Goal: Task Accomplishment & Management: Complete application form

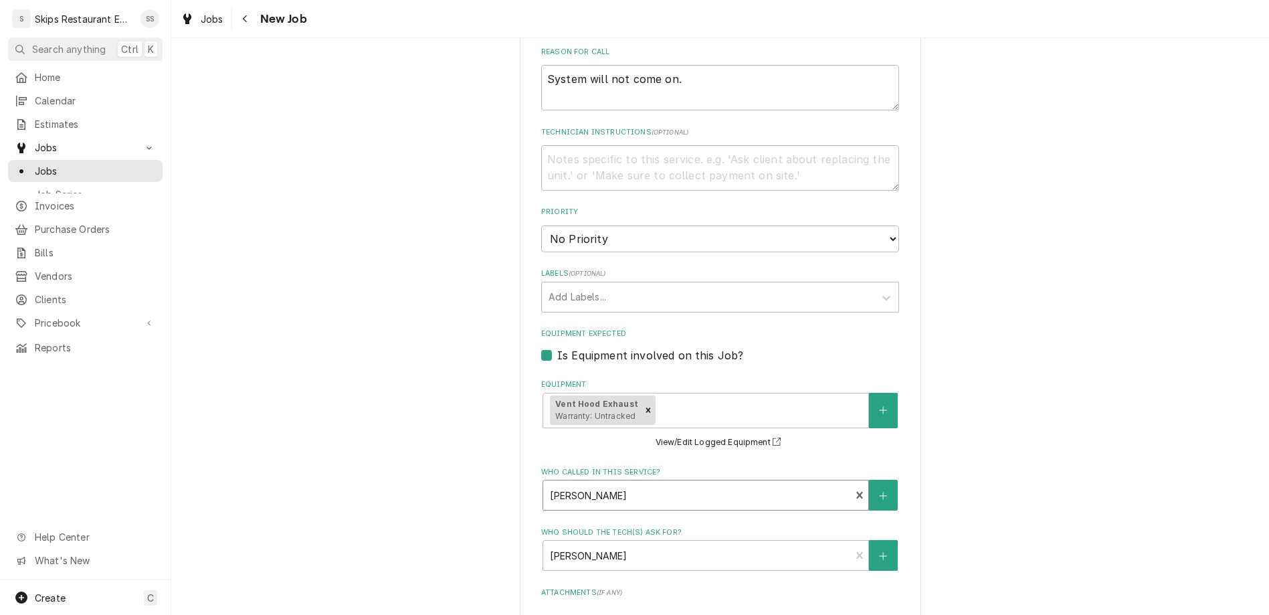
scroll to position [585, 0]
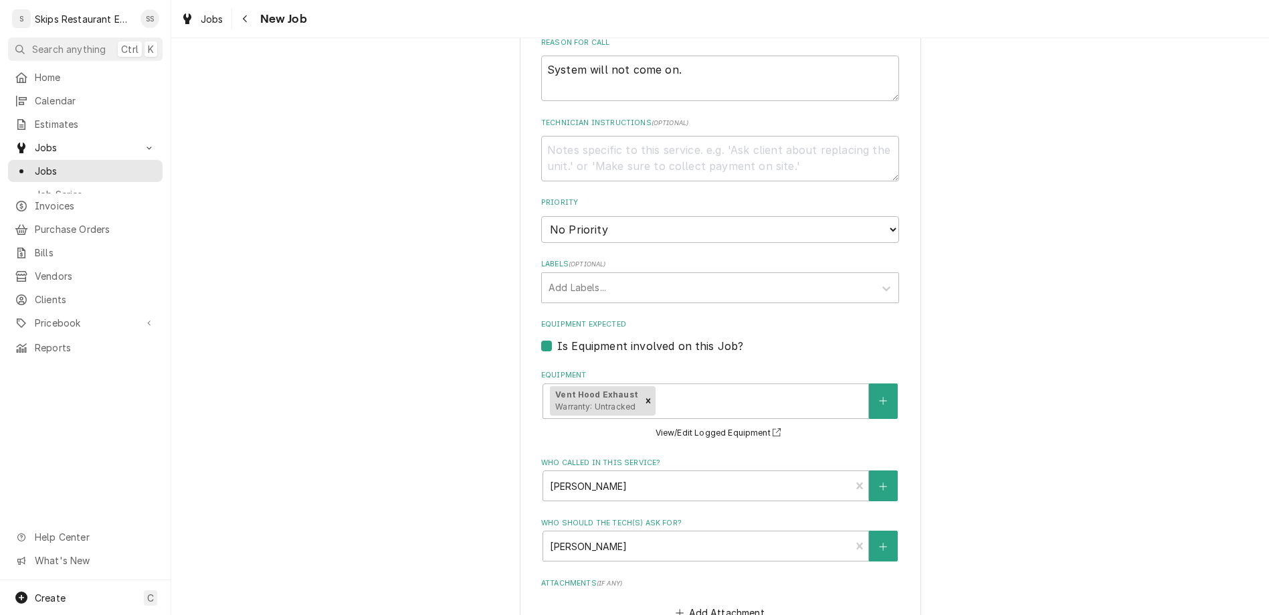
type input "[DATE]"
type textarea "x"
select select "09:30:00"
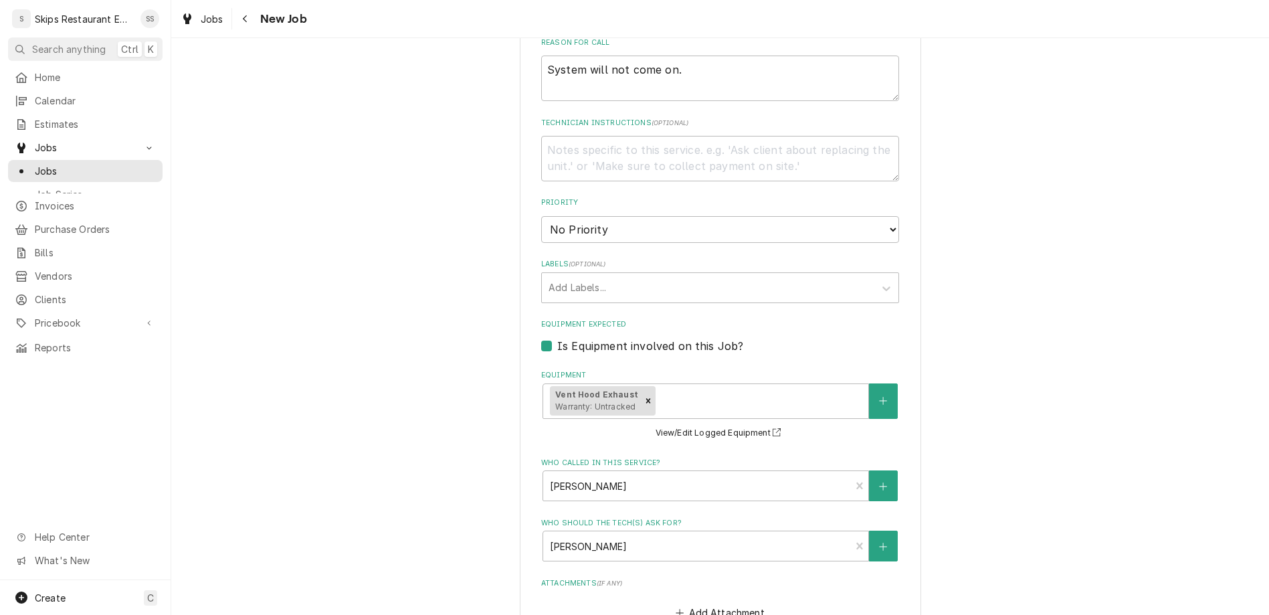
click option "9:30 AM" at bounding box center [0, 0] width 0 height 0
type textarea "x"
type input "1"
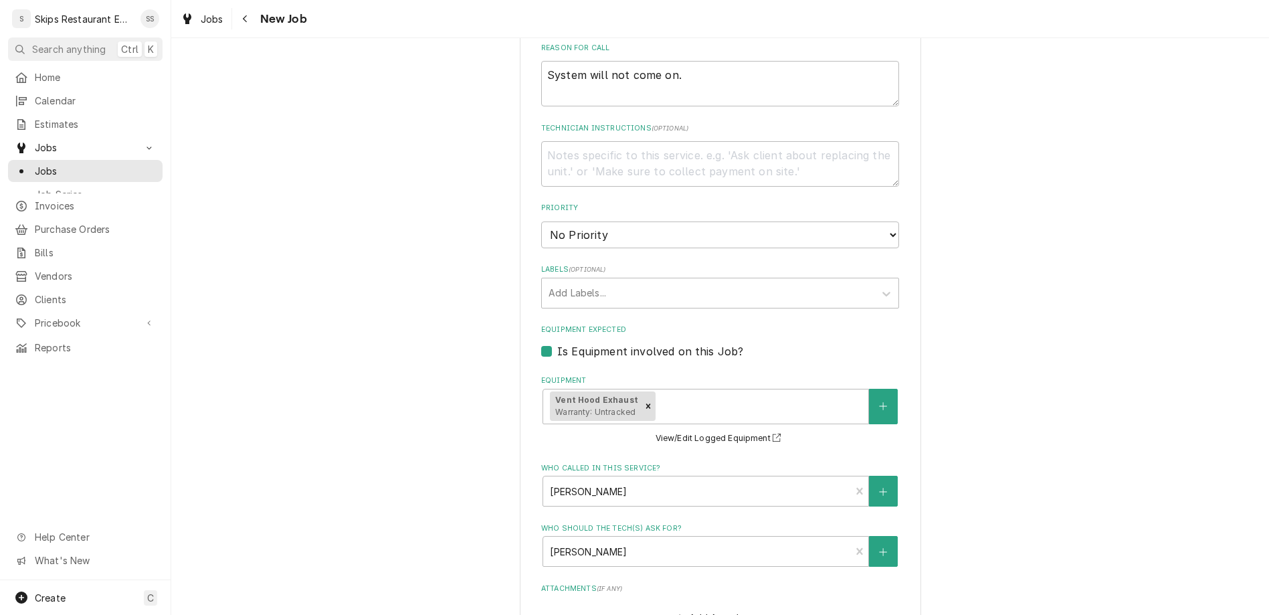
type textarea "x"
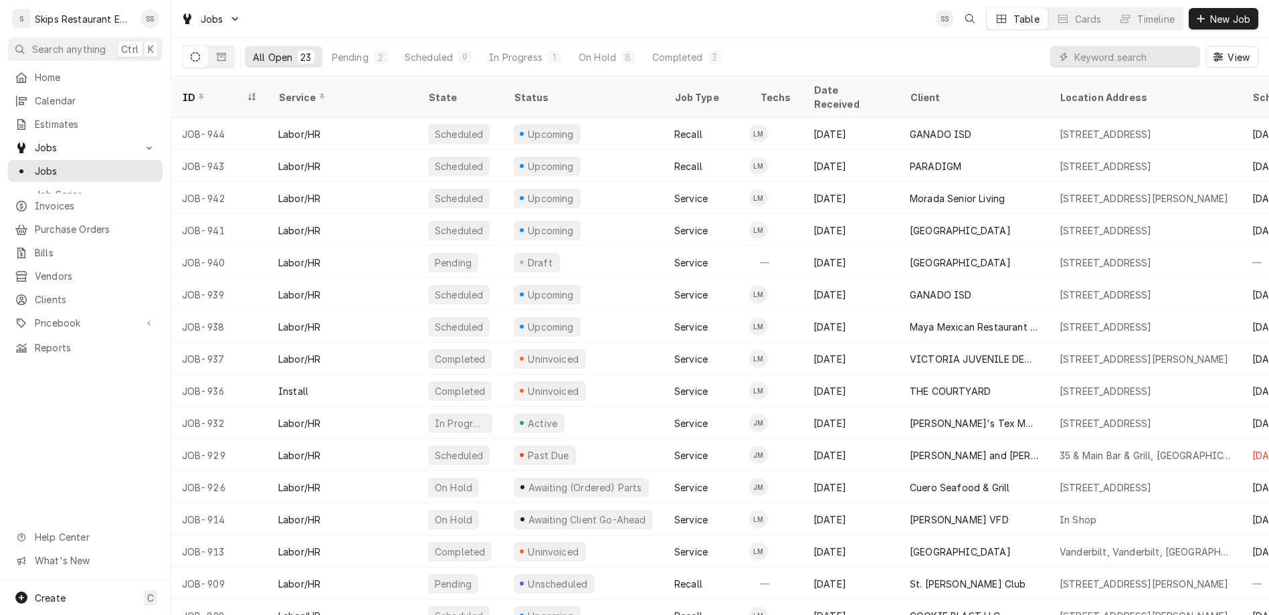
click at [191, 52] on icon "Dynamic Content Wrapper" at bounding box center [195, 56] width 9 height 9
click at [217, 53] on icon "Dynamic Content Wrapper" at bounding box center [221, 57] width 9 height 8
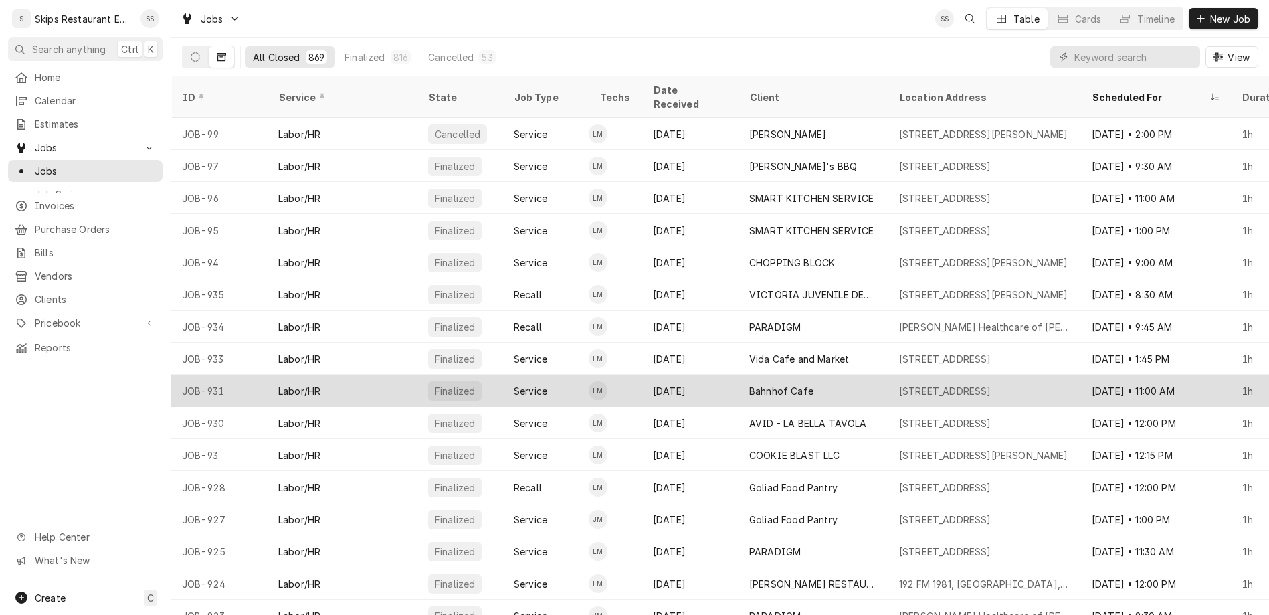
click at [749, 384] on div "Bahnhof Cafe" at bounding box center [781, 391] width 64 height 14
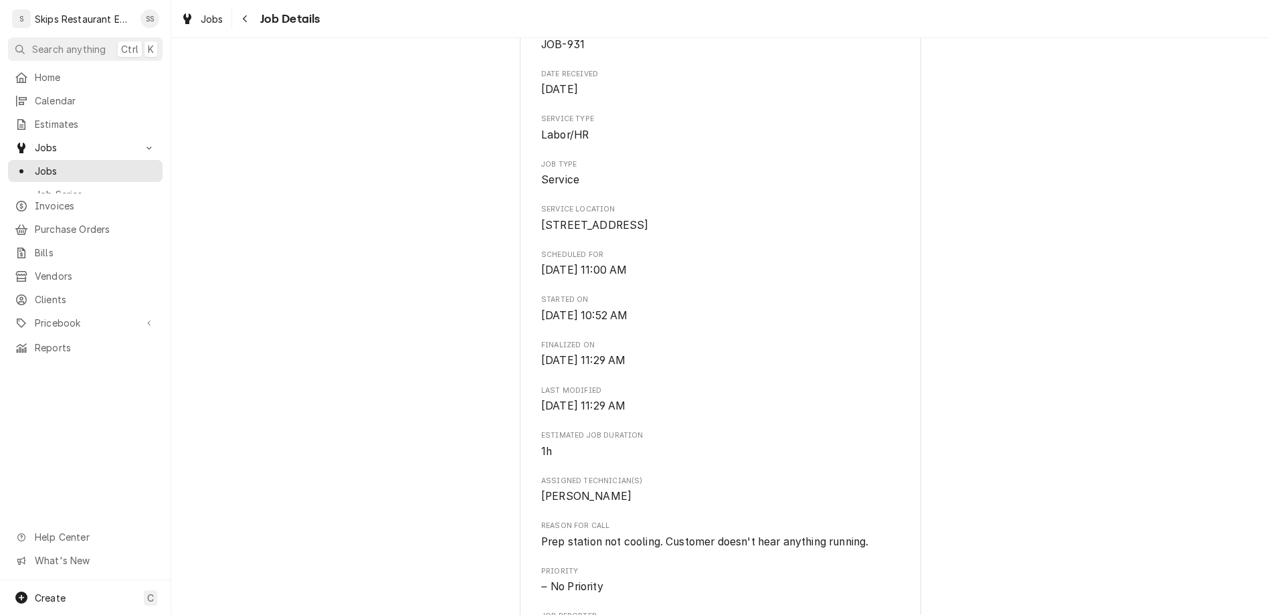
scroll to position [313, 0]
